Goal: Communication & Community: Answer question/provide support

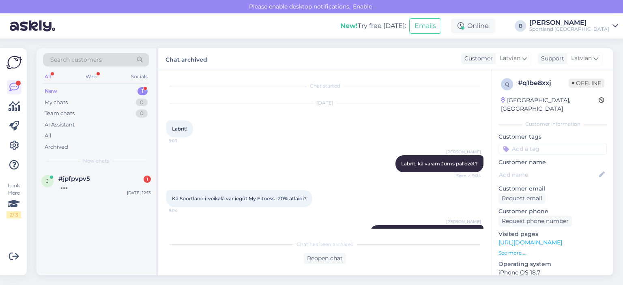
click at [95, 185] on div at bounding box center [104, 186] width 92 height 7
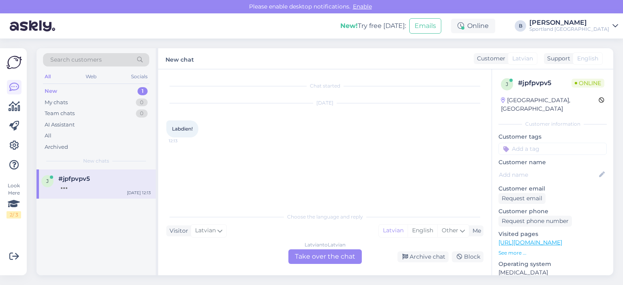
click at [318, 259] on div "Latvian to Latvian Take over the chat" at bounding box center [324, 256] width 73 height 15
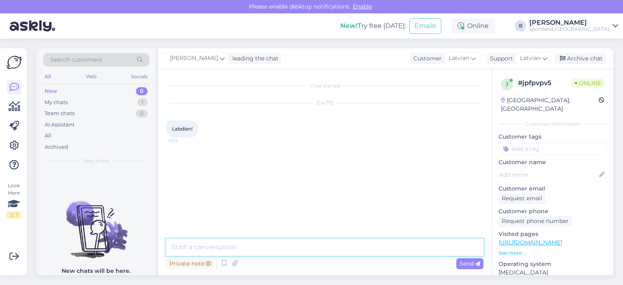
click at [318, 244] on textarea at bounding box center [324, 247] width 317 height 17
type textarea "Labdien, kā varam Jums palīdzēt?"
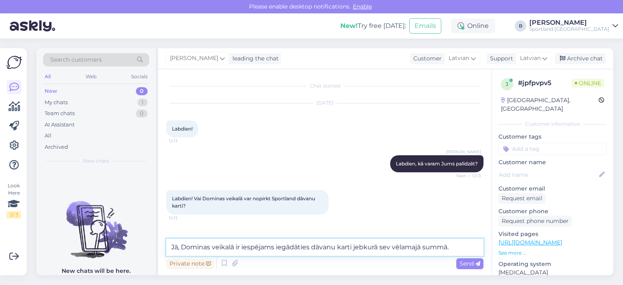
type textarea "Jā, Dominas veikalā ir iespējams iegādāties dāvanu karti jebkurā sev vēlamajā s…"
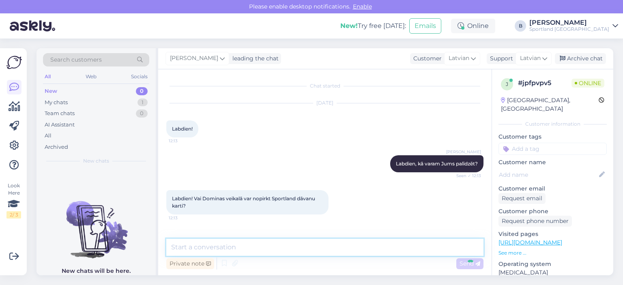
scroll to position [34, 0]
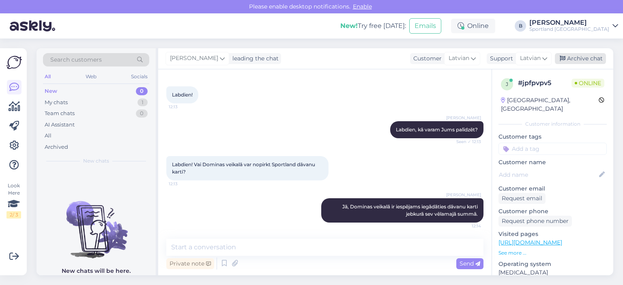
click at [582, 55] on div "Archive chat" at bounding box center [580, 58] width 51 height 11
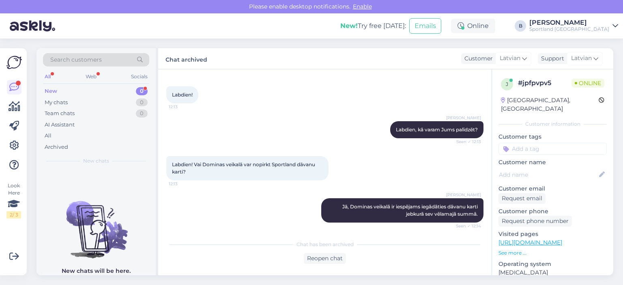
scroll to position [71, 0]
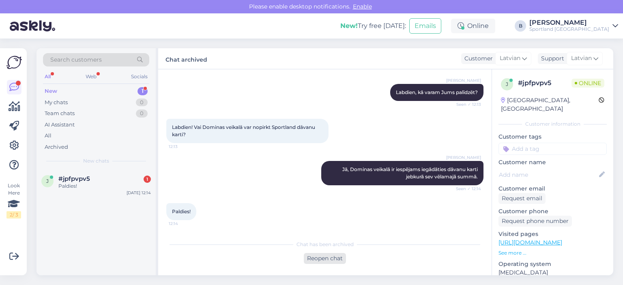
click at [333, 261] on div "Reopen chat" at bounding box center [325, 258] width 42 height 11
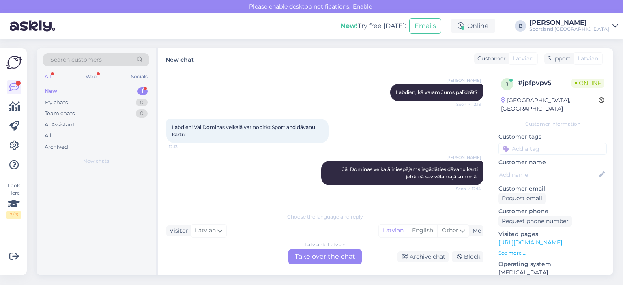
scroll to position [80, 0]
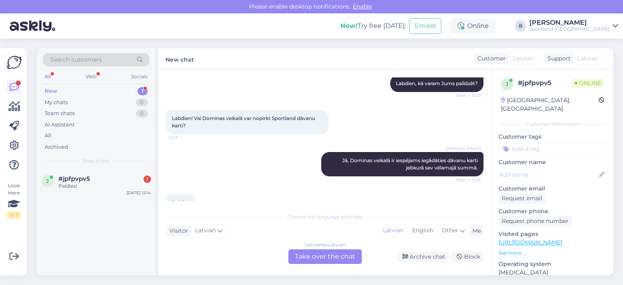
click at [343, 257] on div "Latvian to Latvian Take over the chat" at bounding box center [324, 256] width 73 height 15
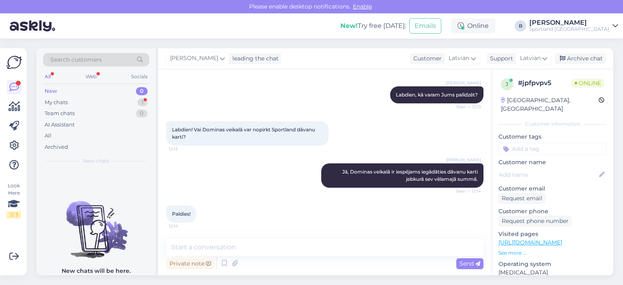
scroll to position [69, 0]
click at [571, 56] on div "Archive chat" at bounding box center [580, 58] width 51 height 11
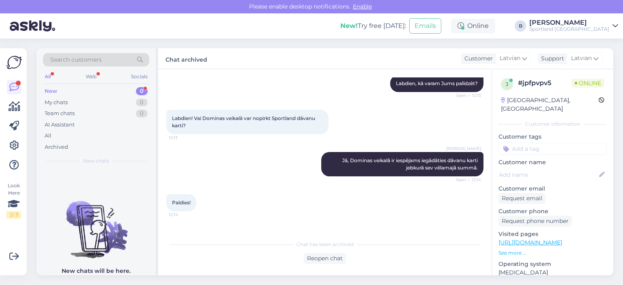
scroll to position [106, 0]
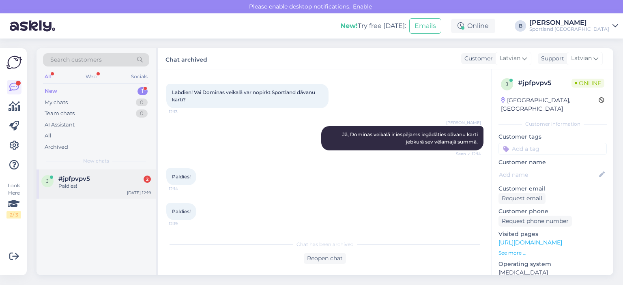
click at [78, 185] on div "Paldies!" at bounding box center [104, 186] width 92 height 7
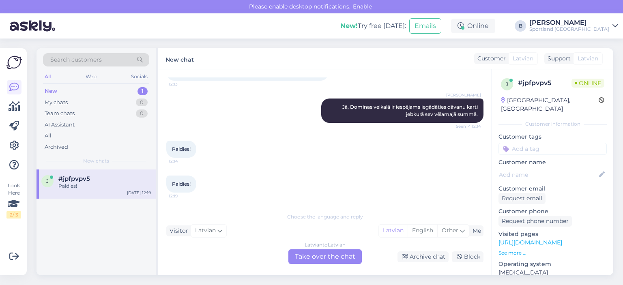
click at [321, 255] on div "Latvian to Latvian Take over the chat" at bounding box center [324, 256] width 73 height 15
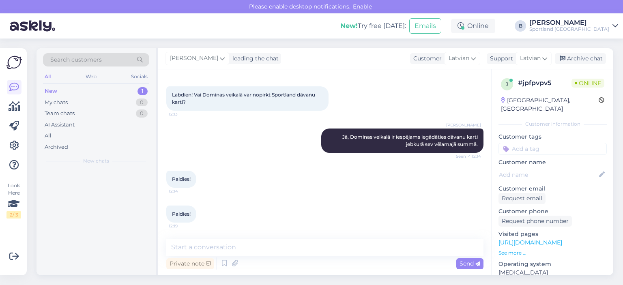
scroll to position [104, 0]
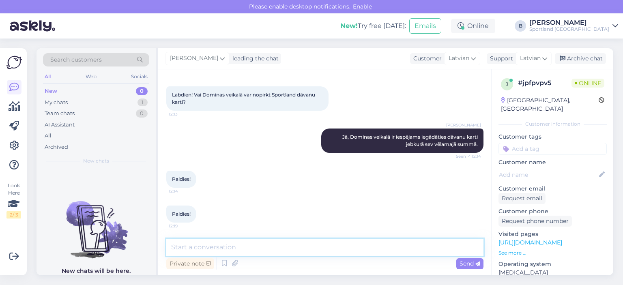
click at [322, 251] on textarea at bounding box center [324, 247] width 317 height 17
type textarea "Jauku Jums dienu! :)"
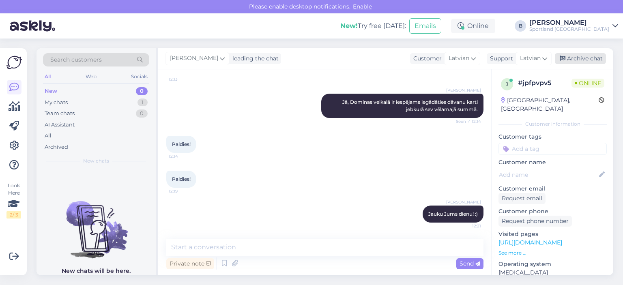
click at [569, 60] on div "Archive chat" at bounding box center [580, 58] width 51 height 11
